Goal: Task Accomplishment & Management: Manage account settings

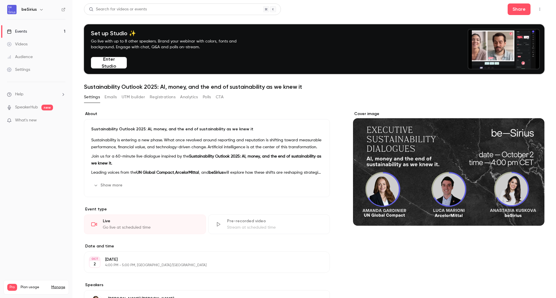
click at [20, 31] on div "Events" at bounding box center [17, 32] width 20 height 6
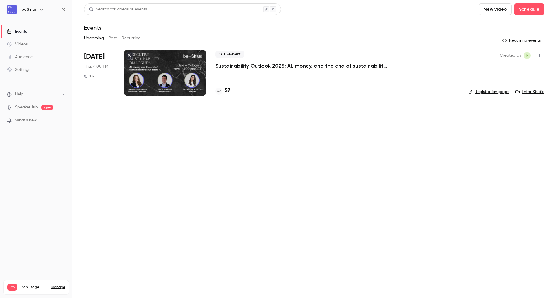
click at [255, 66] on p "Sustainability Outlook 2025: AI, money, and the end of sustainability as we kne…" at bounding box center [302, 66] width 174 height 7
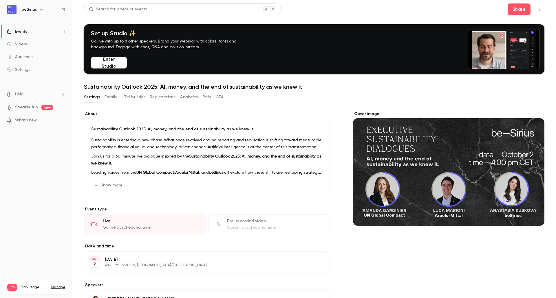
click at [161, 95] on button "Registrations" at bounding box center [163, 97] width 26 height 9
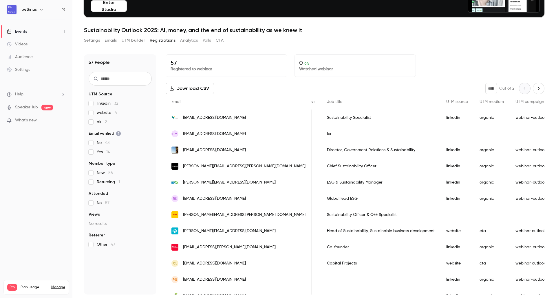
click at [62, 285] on link "Manage" at bounding box center [58, 287] width 14 height 5
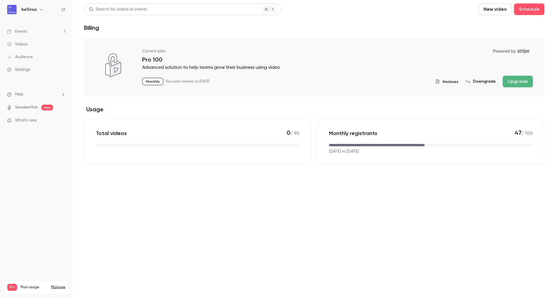
click at [519, 82] on button "Upgrade" at bounding box center [517, 82] width 30 height 12
click at [21, 36] on link "Events 1" at bounding box center [36, 31] width 72 height 13
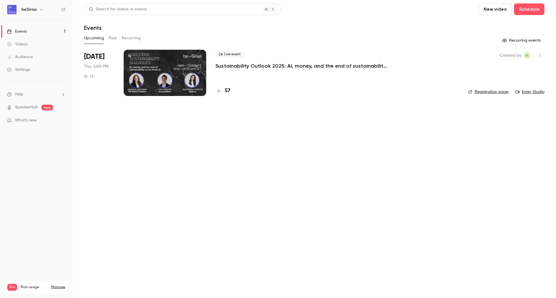
click at [153, 69] on div at bounding box center [165, 73] width 82 height 46
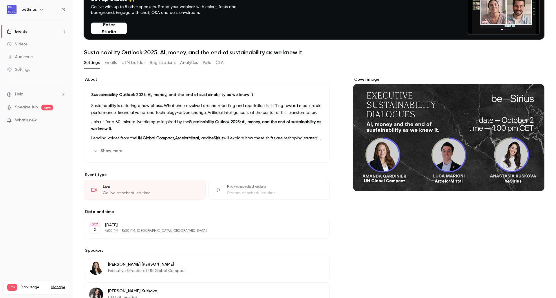
scroll to position [35, 0]
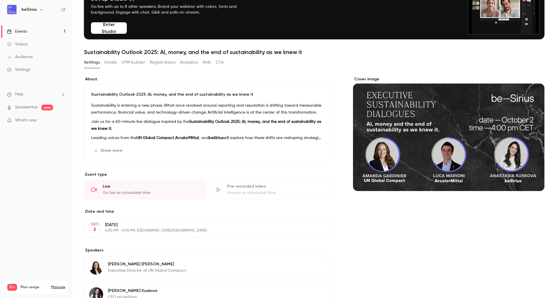
click at [169, 62] on button "Registrations" at bounding box center [163, 62] width 26 height 9
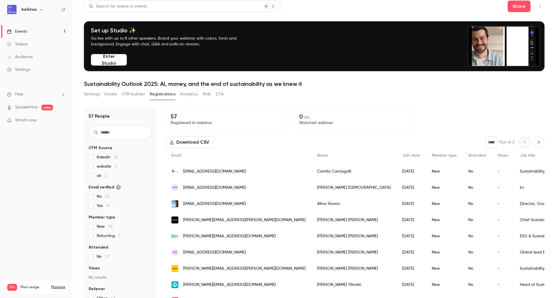
scroll to position [3, 0]
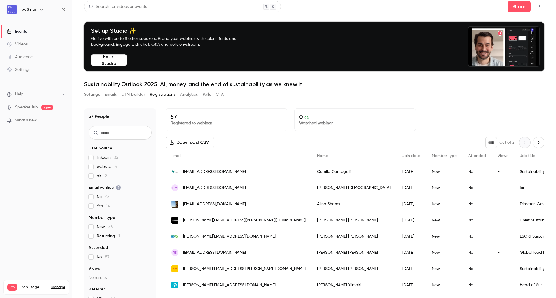
click at [535, 143] on icon "Next page" at bounding box center [538, 142] width 6 height 5
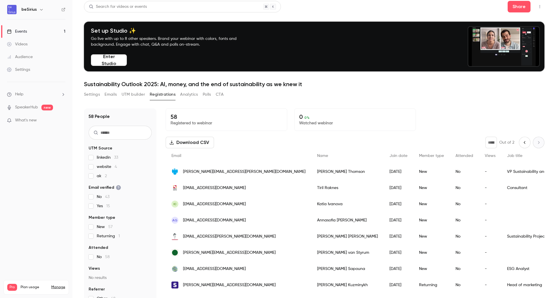
click at [93, 164] on label "website 4" at bounding box center [120, 167] width 63 height 6
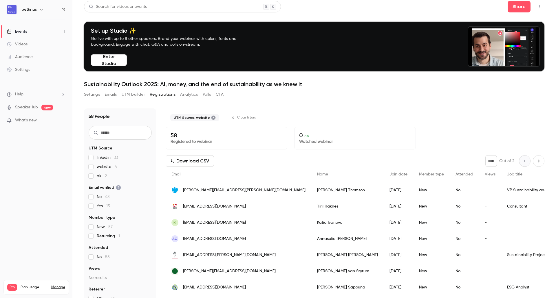
type input "*"
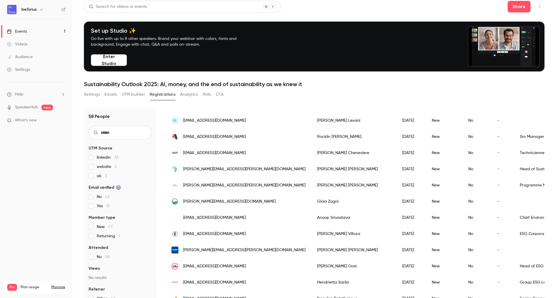
scroll to position [608, 0]
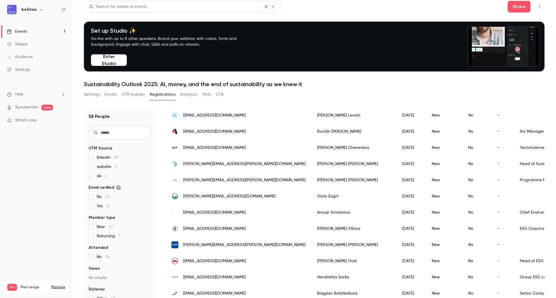
click at [186, 92] on button "Analytics" at bounding box center [189, 94] width 18 height 9
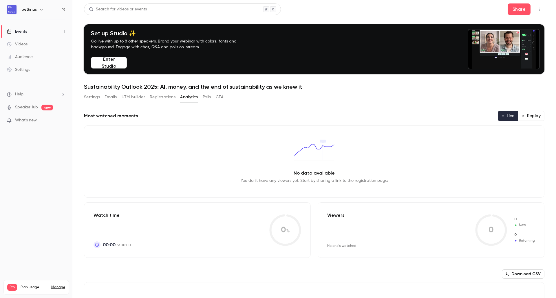
click at [153, 100] on button "Registrations" at bounding box center [163, 97] width 26 height 9
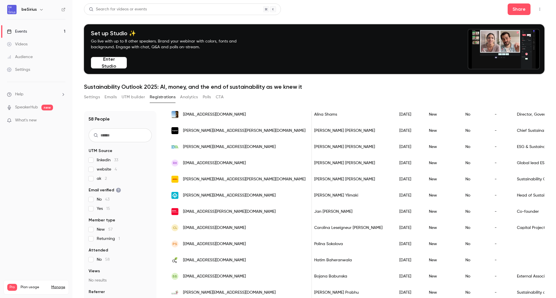
scroll to position [148, 0]
